Goal: Task Accomplishment & Management: Complete application form

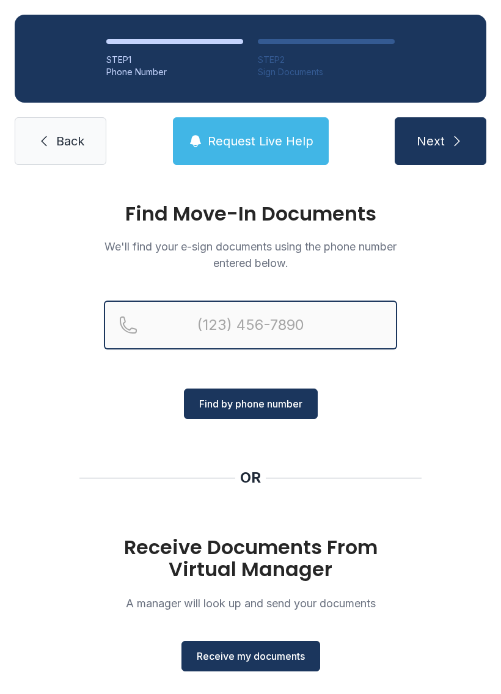
click at [320, 336] on input "Reservation phone number" at bounding box center [250, 325] width 293 height 49
type input "[PHONE_NUMBER]"
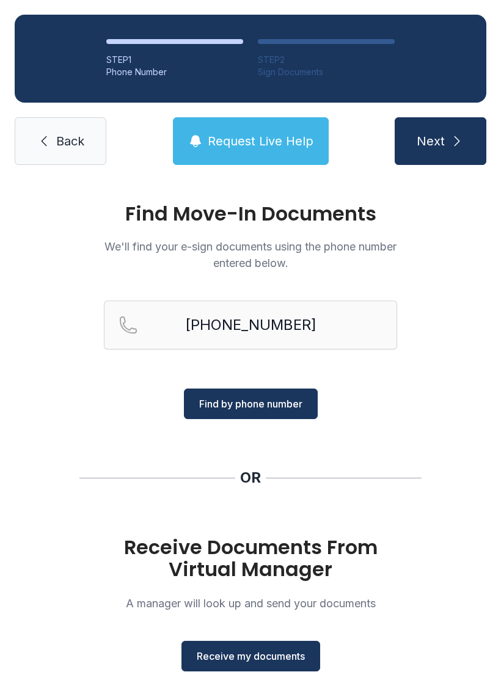
click at [292, 412] on button "Find by phone number" at bounding box center [251, 404] width 134 height 31
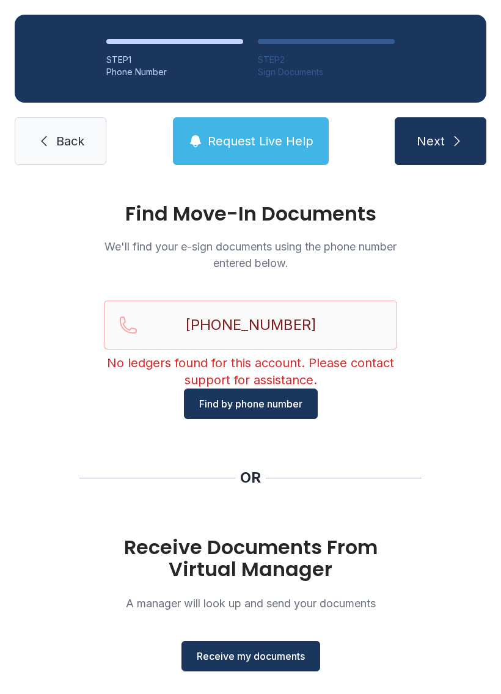
click at [281, 648] on button "Receive my documents" at bounding box center [250, 656] width 139 height 31
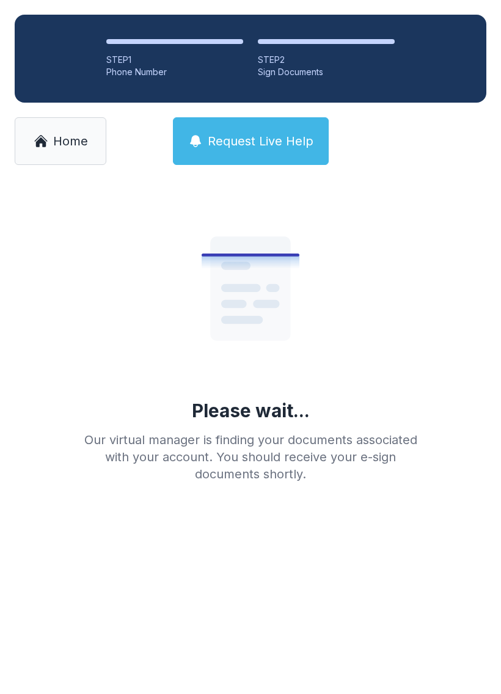
click at [97, 133] on link "Home" at bounding box center [61, 141] width 92 height 48
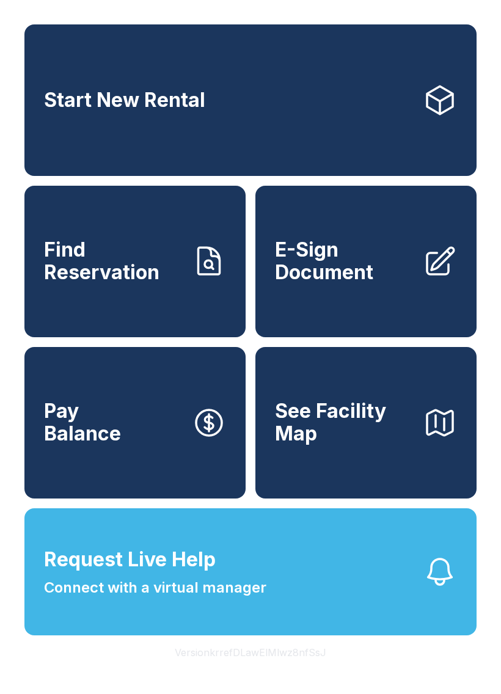
click at [357, 284] on span "E-Sign Document" at bounding box center [344, 261] width 138 height 45
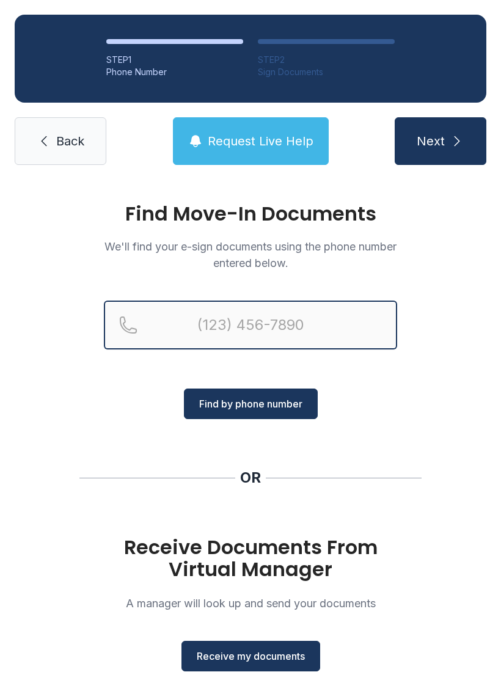
click at [346, 336] on input "Reservation phone number" at bounding box center [250, 325] width 293 height 49
type input "[PHONE_NUMBER]"
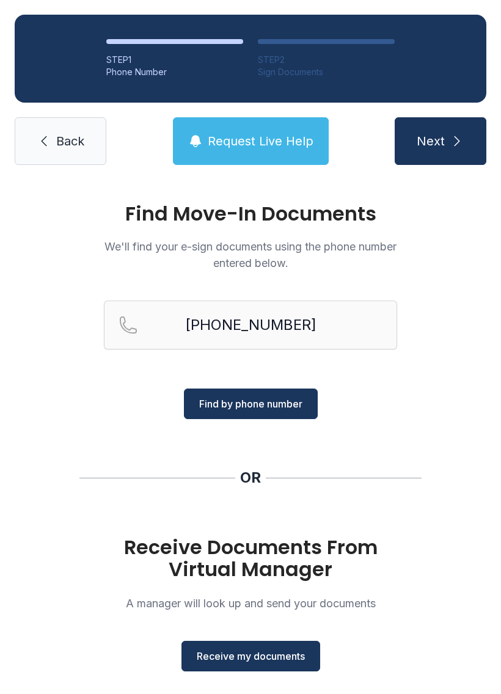
click at [293, 395] on button "Find by phone number" at bounding box center [251, 404] width 134 height 31
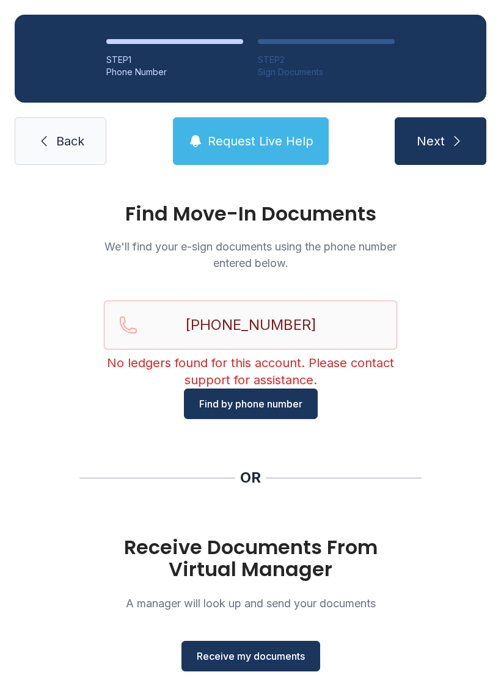
click at [457, 152] on button "Next" at bounding box center [441, 141] width 92 height 48
click at [450, 147] on icon "submit" at bounding box center [457, 141] width 15 height 15
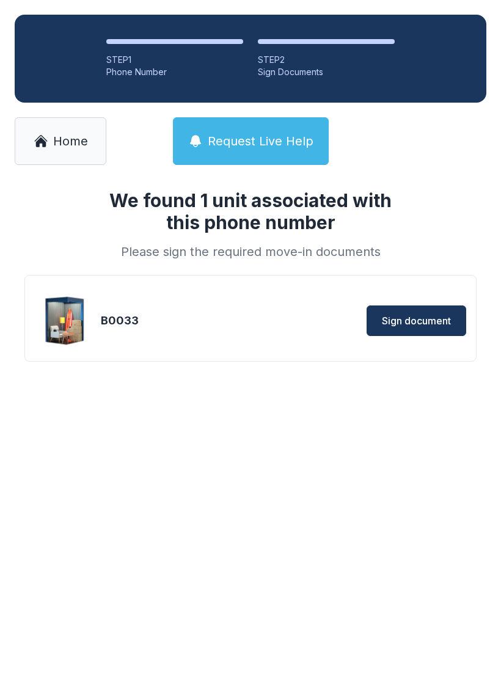
click at [421, 317] on span "Sign document" at bounding box center [416, 320] width 69 height 15
click at [70, 315] on img at bounding box center [65, 320] width 59 height 59
click at [403, 312] on button "Sign document" at bounding box center [417, 321] width 100 height 31
click at [84, 329] on img at bounding box center [65, 320] width 59 height 59
click at [246, 339] on div "B0033 Sign document" at bounding box center [250, 320] width 431 height 61
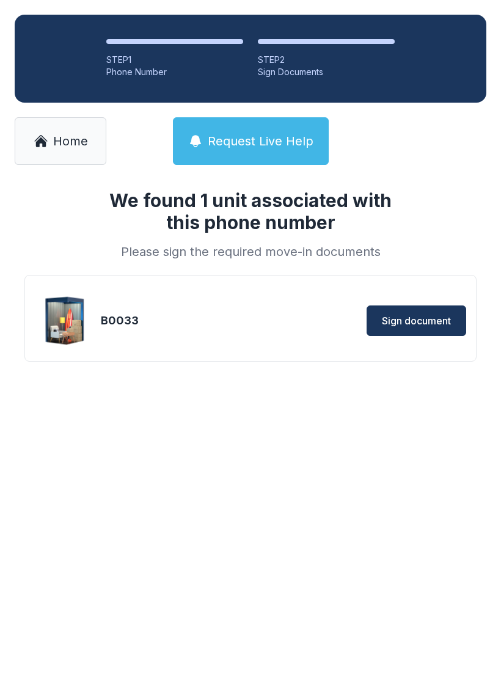
click at [189, 306] on div "B0033 Sign document" at bounding box center [250, 320] width 431 height 61
click at [266, 141] on span "Request Live Help" at bounding box center [261, 141] width 106 height 17
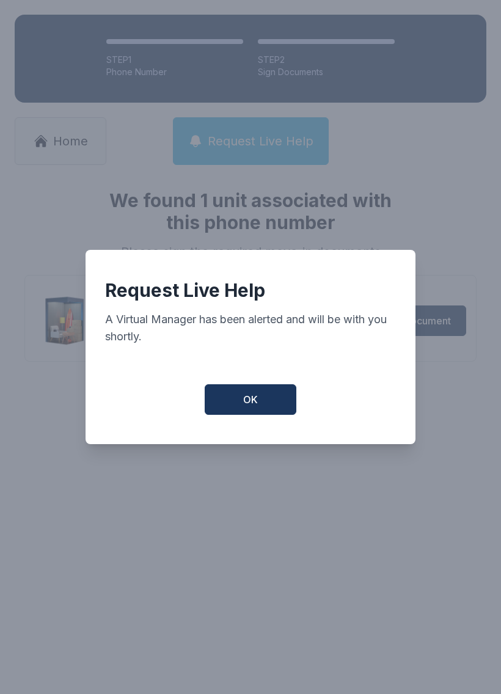
click at [260, 401] on button "OK" at bounding box center [251, 399] width 92 height 31
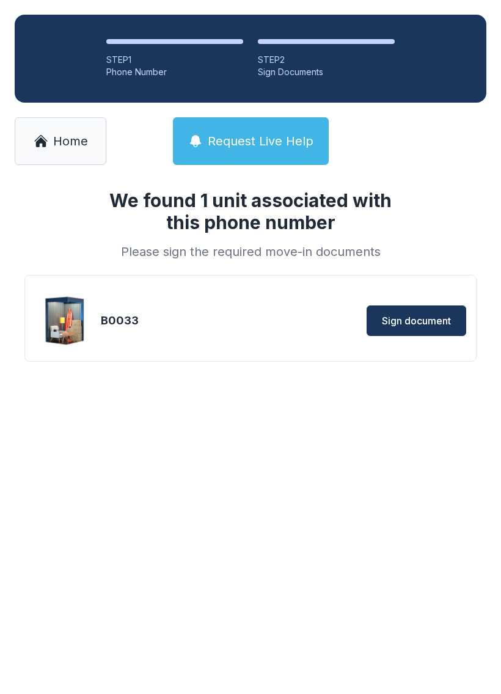
click at [266, 148] on span "Request Live Help" at bounding box center [261, 141] width 106 height 17
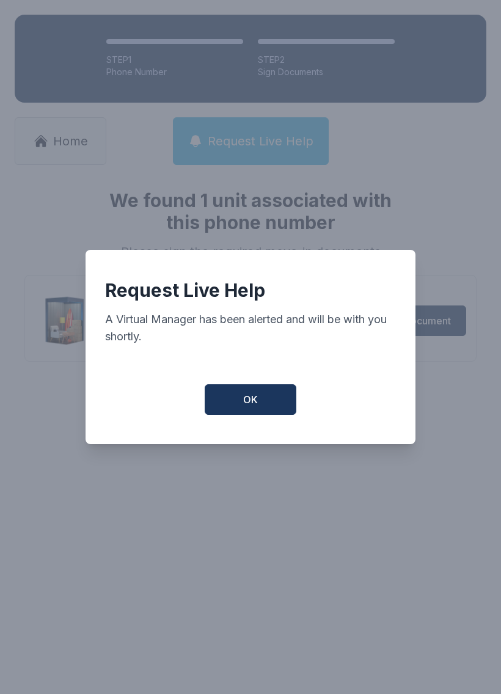
click at [241, 412] on button "OK" at bounding box center [251, 399] width 92 height 31
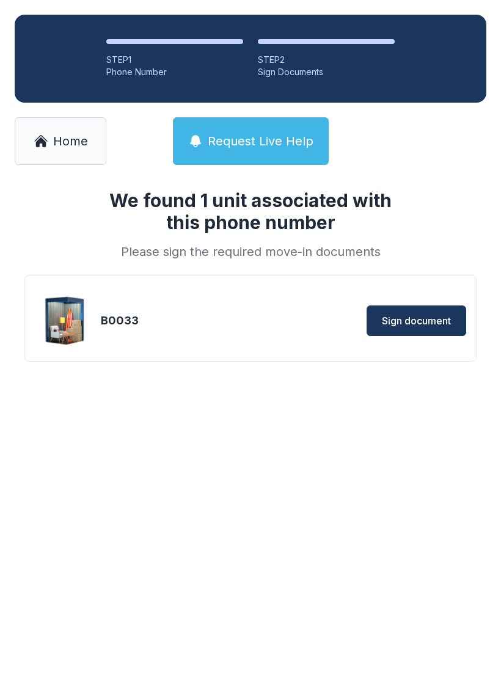
click at [79, 162] on link "Home" at bounding box center [61, 141] width 92 height 48
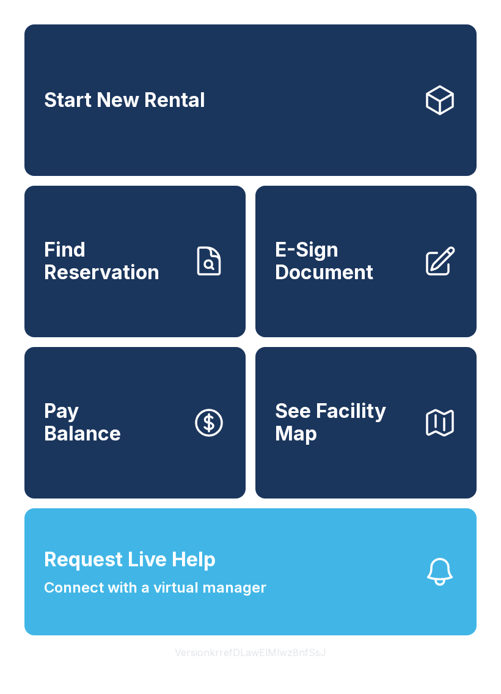
click at [200, 274] on icon at bounding box center [209, 261] width 34 height 34
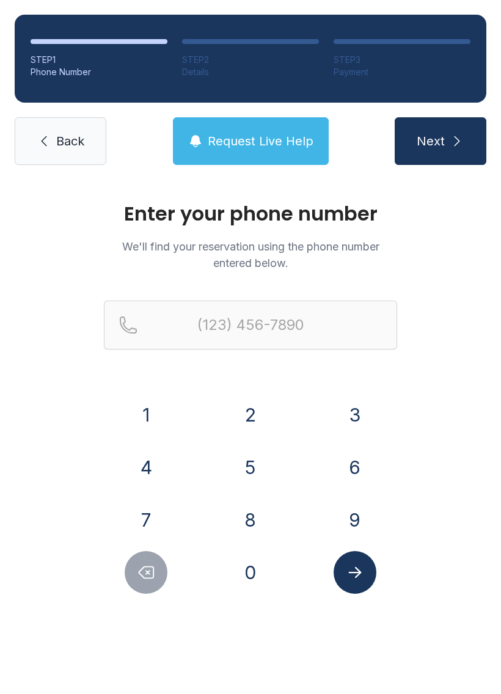
click at [351, 504] on button "9" at bounding box center [355, 520] width 43 height 43
click at [152, 540] on button "7" at bounding box center [146, 520] width 43 height 43
click at [249, 409] on button "2" at bounding box center [250, 414] width 43 height 43
click at [149, 472] on button "4" at bounding box center [146, 467] width 43 height 43
click at [244, 591] on button "0" at bounding box center [250, 572] width 43 height 43
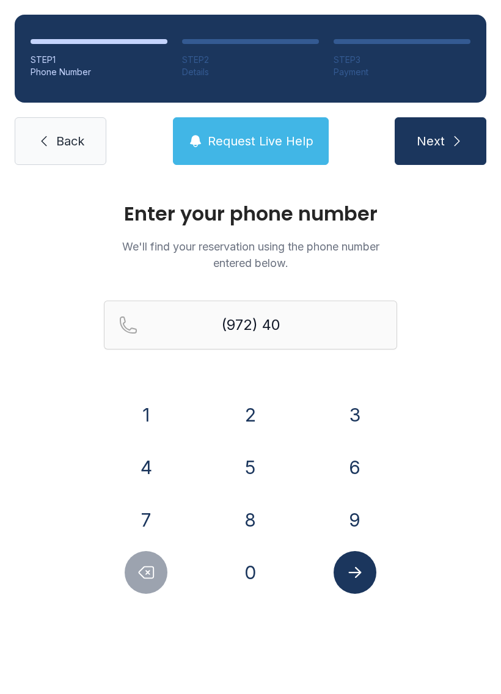
click at [241, 577] on button "0" at bounding box center [250, 572] width 43 height 43
click at [363, 414] on button "3" at bounding box center [355, 414] width 43 height 43
click at [266, 417] on button "2" at bounding box center [250, 414] width 43 height 43
click at [243, 577] on button "0" at bounding box center [250, 572] width 43 height 43
click at [249, 574] on button "0" at bounding box center [250, 572] width 43 height 43
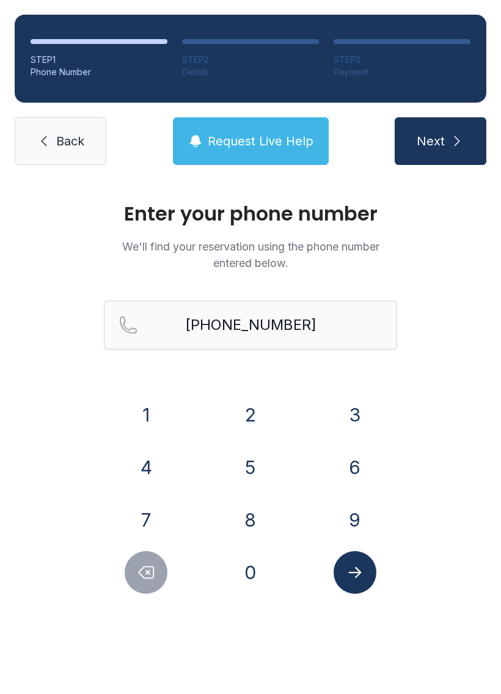
click at [351, 563] on icon "Submit lookup form" at bounding box center [355, 572] width 18 height 18
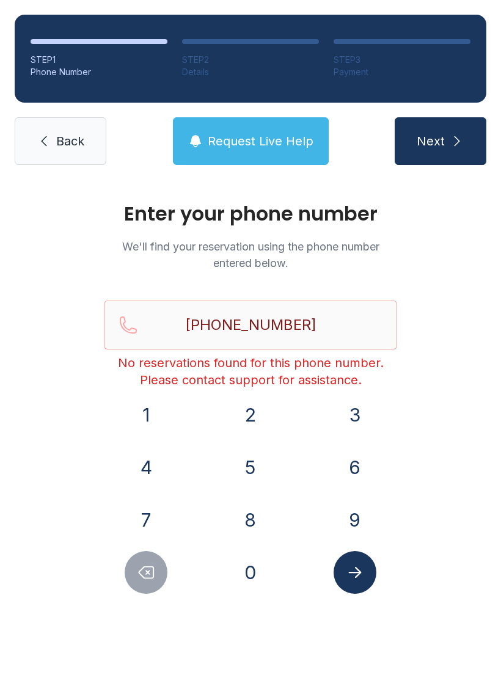
click at [472, 141] on button "Next" at bounding box center [441, 141] width 92 height 48
click at [442, 135] on span "Next" at bounding box center [431, 141] width 28 height 17
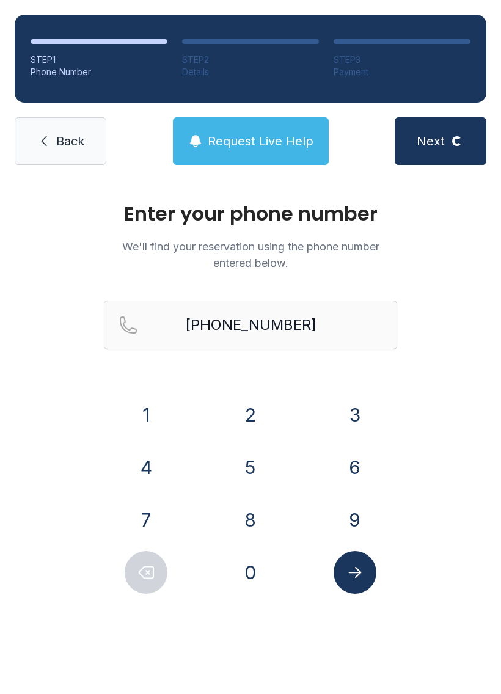
click at [268, 158] on button "Request Live Help" at bounding box center [251, 141] width 156 height 48
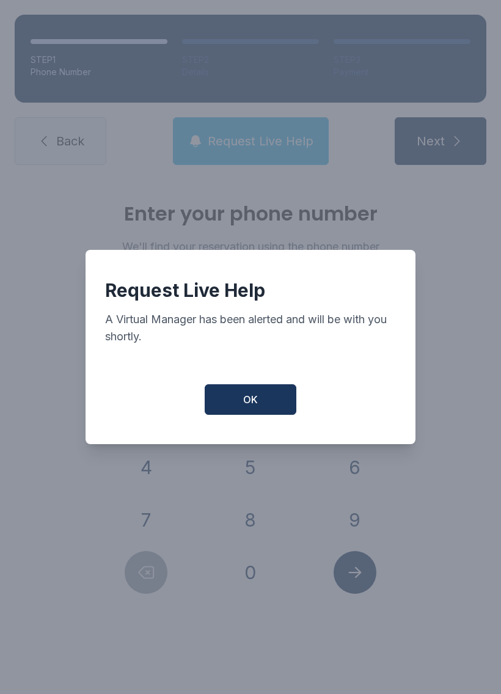
click at [257, 407] on span "OK" at bounding box center [250, 399] width 15 height 15
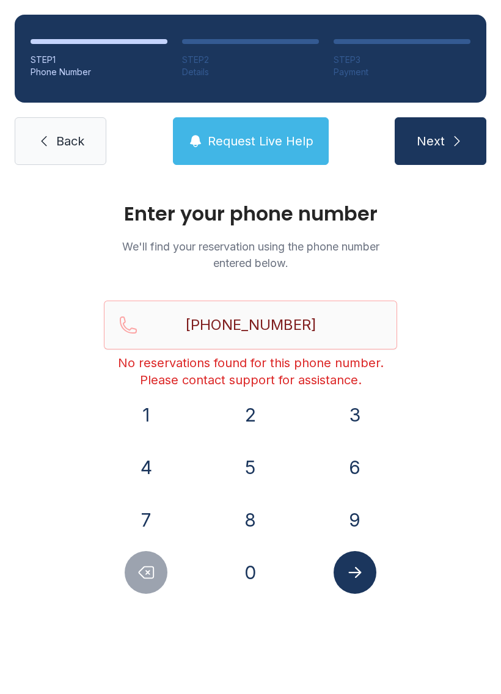
click at [138, 569] on icon "Delete number" at bounding box center [146, 572] width 18 height 18
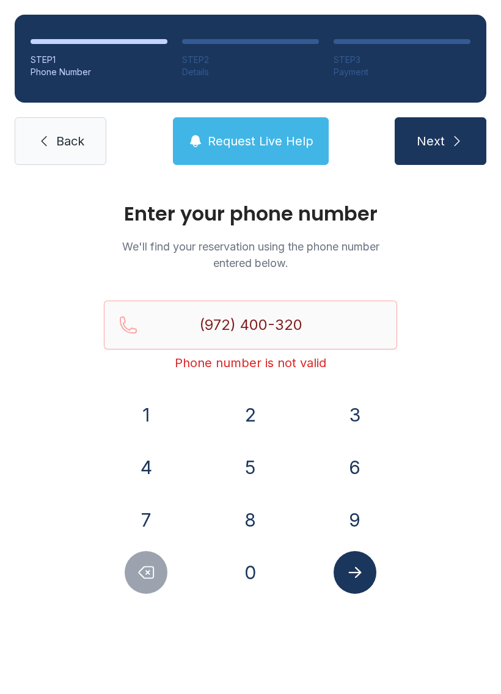
click at [148, 577] on icon "Delete number" at bounding box center [146, 572] width 18 height 18
click at [153, 569] on icon "Delete number" at bounding box center [146, 573] width 15 height 12
type input "(972) 400-3"
click at [77, 141] on span "Back" at bounding box center [70, 141] width 28 height 17
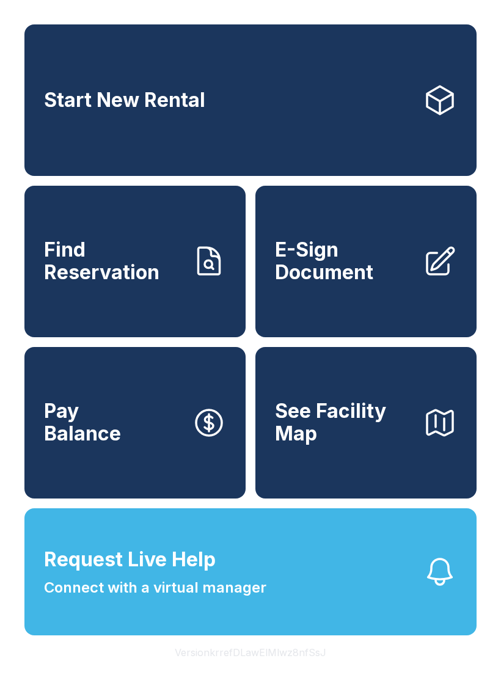
click at [376, 274] on span "E-Sign Document" at bounding box center [344, 261] width 138 height 45
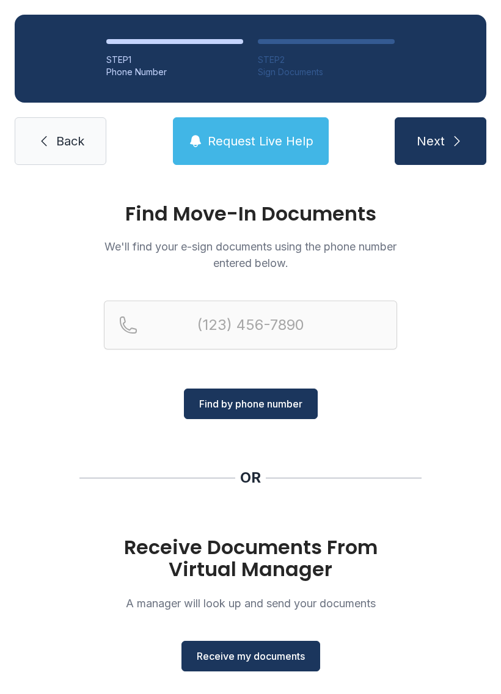
click at [305, 657] on button "Receive my documents" at bounding box center [250, 656] width 139 height 31
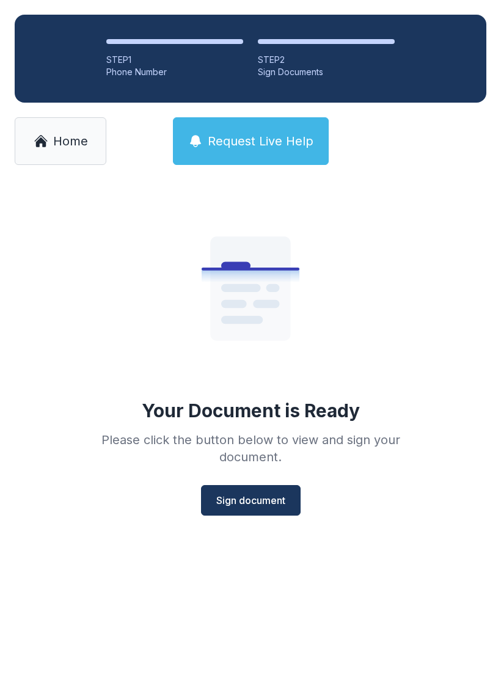
click at [254, 496] on span "Sign document" at bounding box center [250, 500] width 69 height 15
click at [274, 498] on span "Sign document" at bounding box center [250, 500] width 69 height 15
